Goal: Check status: Check status

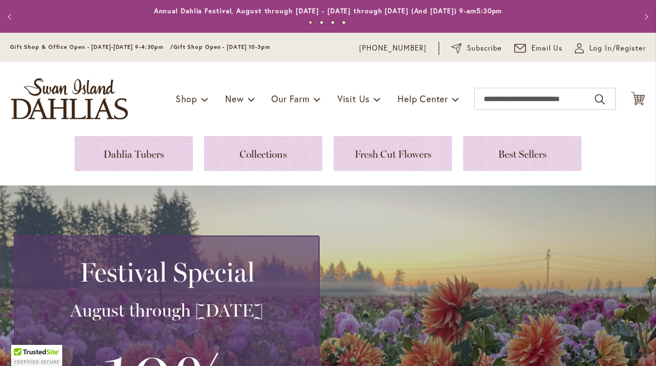
click at [163, 157] on link at bounding box center [133, 153] width 118 height 35
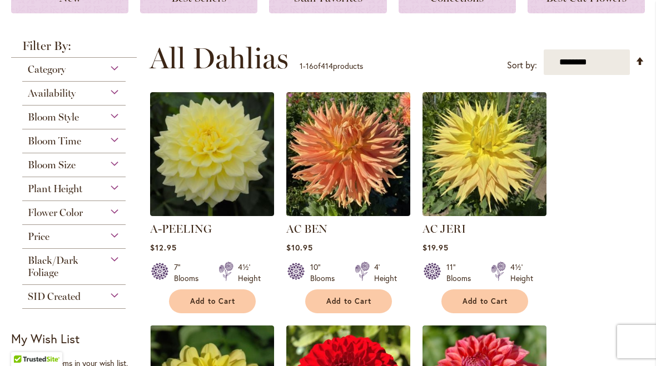
click at [113, 195] on div "Plant Height" at bounding box center [73, 186] width 103 height 18
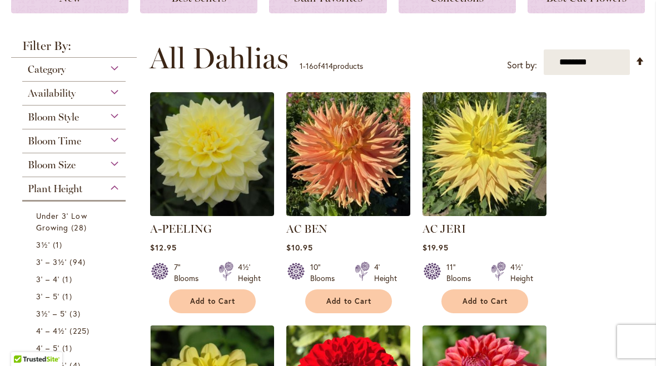
scroll to position [365, 0]
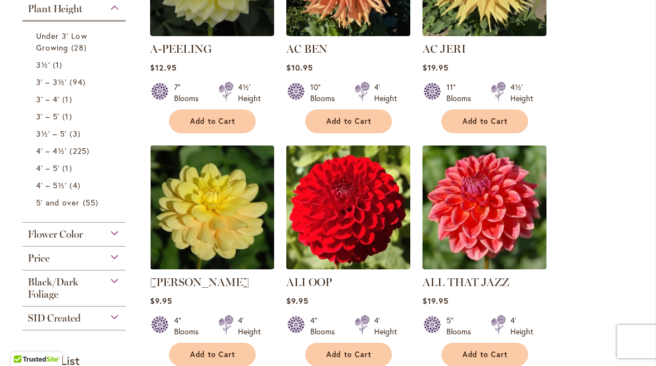
click at [70, 83] on span "94 items" at bounding box center [78, 82] width 18 height 12
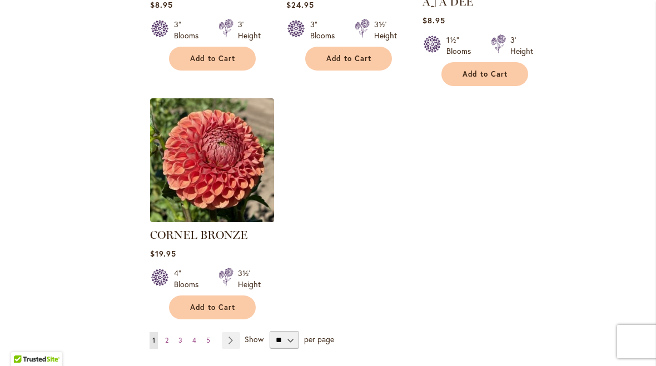
scroll to position [1354, 0]
click at [291, 331] on select "** ** ** **" at bounding box center [283, 340] width 29 height 18
select select "**"
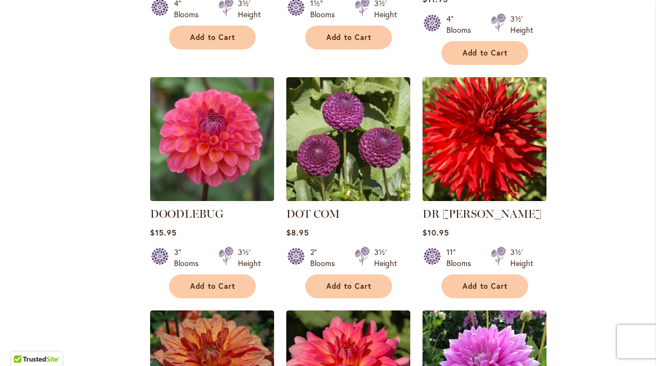
scroll to position [1625, 0]
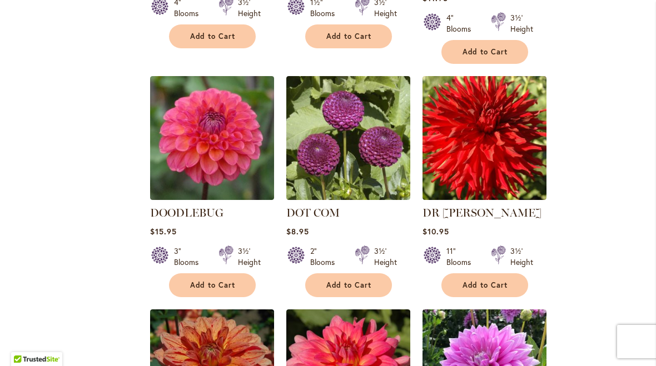
click at [508, 109] on img at bounding box center [484, 138] width 124 height 124
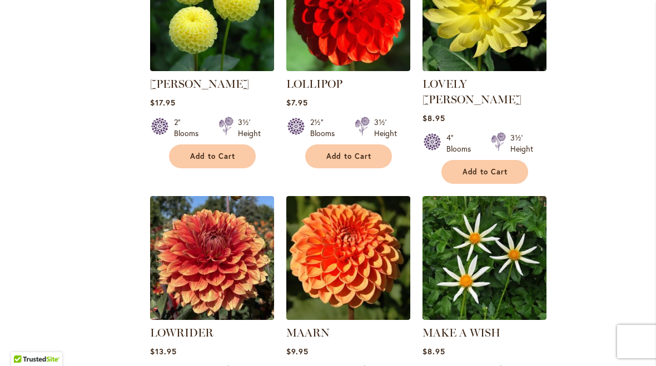
scroll to position [4601, 0]
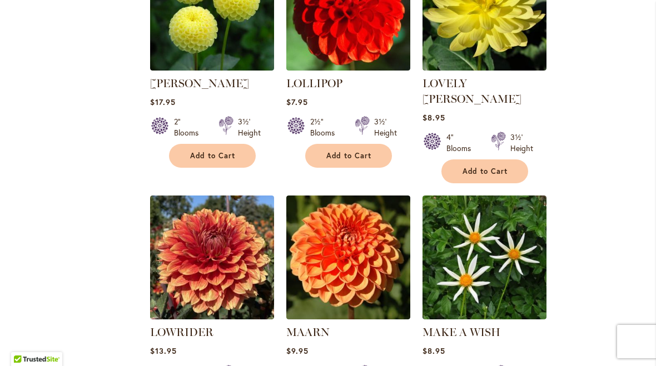
click at [236, 196] on img at bounding box center [212, 258] width 124 height 124
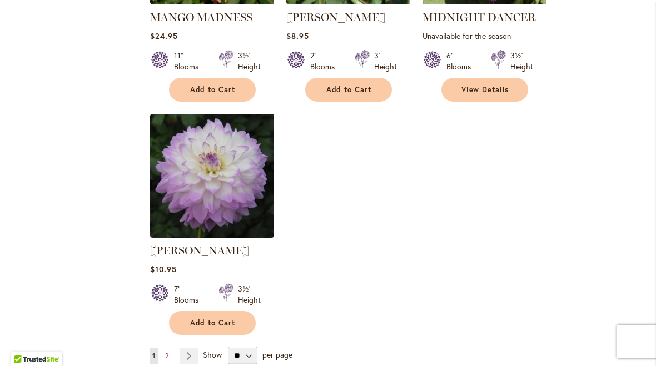
scroll to position [5152, 0]
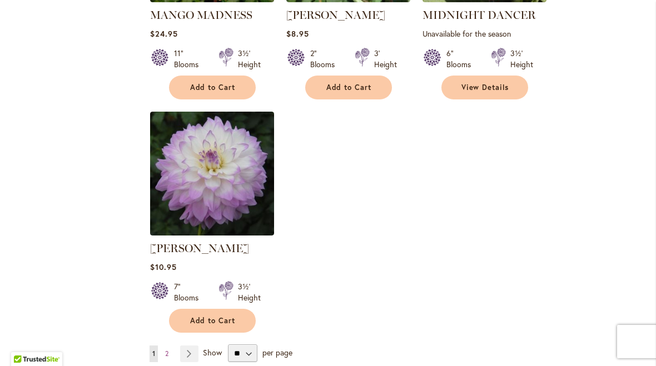
click at [168, 349] on span "2" at bounding box center [166, 353] width 3 height 8
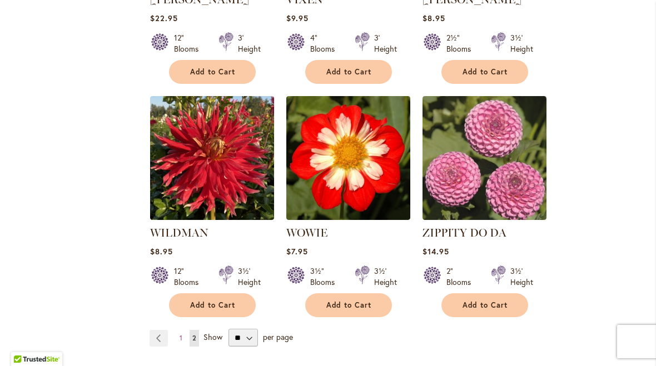
scroll to position [2295, 0]
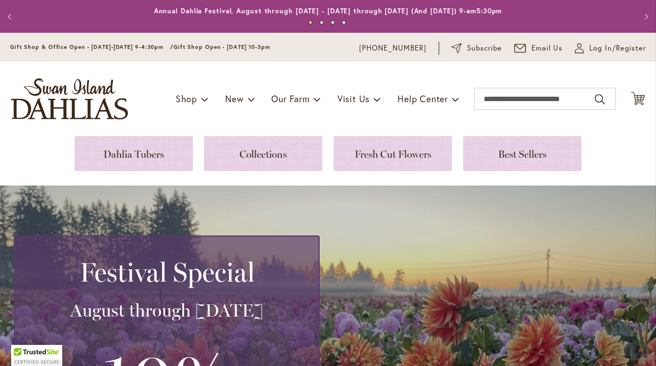
click at [608, 47] on span "Log In/Register" at bounding box center [617, 48] width 57 height 11
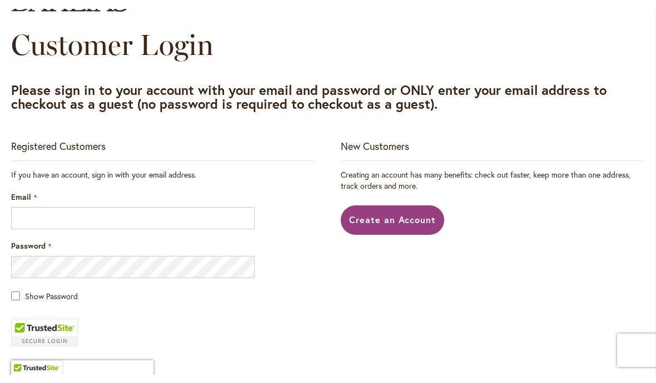
scroll to position [118, 0]
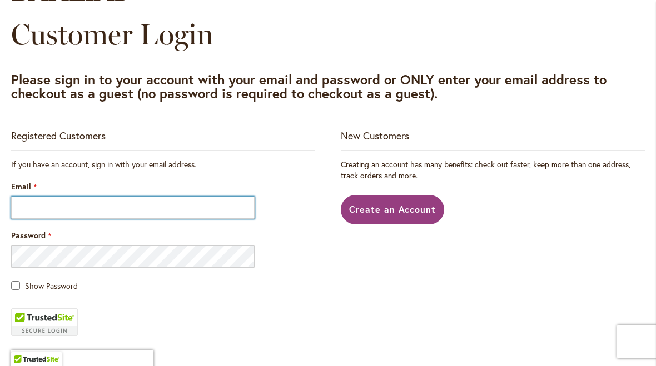
click at [191, 210] on input "Email" at bounding box center [132, 208] width 243 height 22
type input "**********"
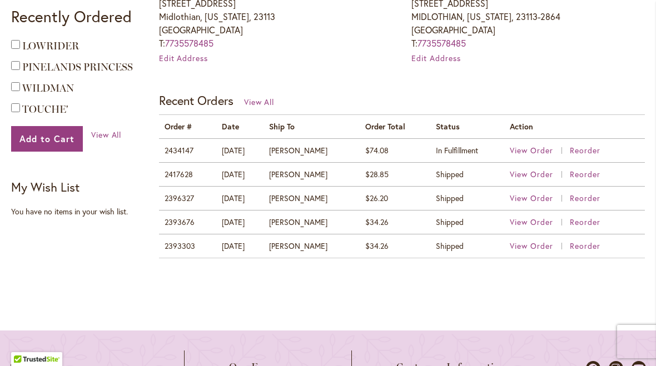
scroll to position [409, 0]
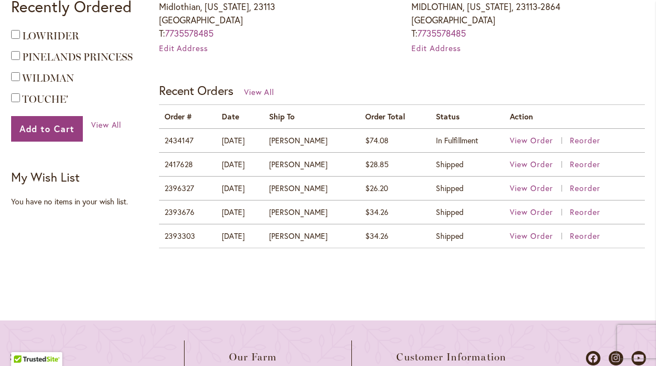
click at [526, 139] on span "View Order" at bounding box center [530, 140] width 43 height 11
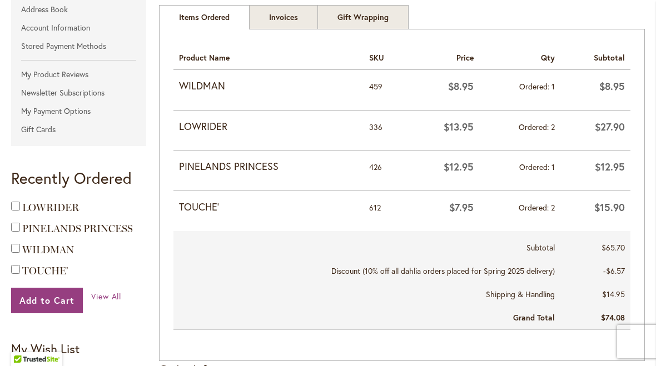
scroll to position [239, 0]
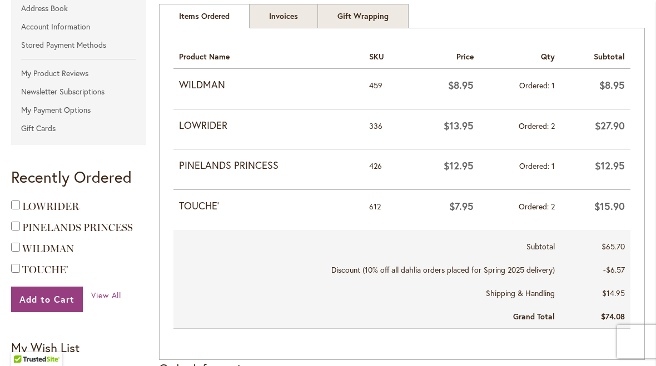
click at [462, 86] on span "$8.95" at bounding box center [461, 84] width 26 height 13
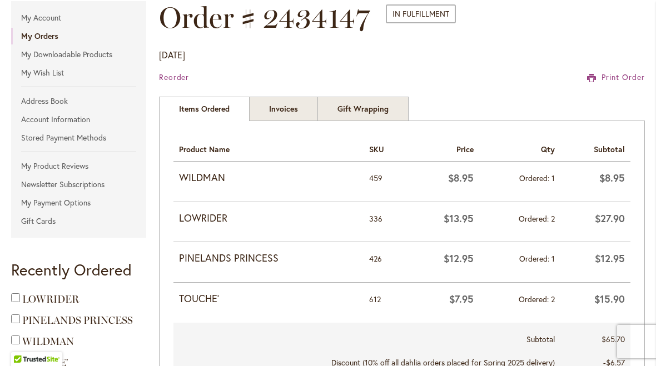
scroll to position [151, 0]
